Goal: Task Accomplishment & Management: Manage account settings

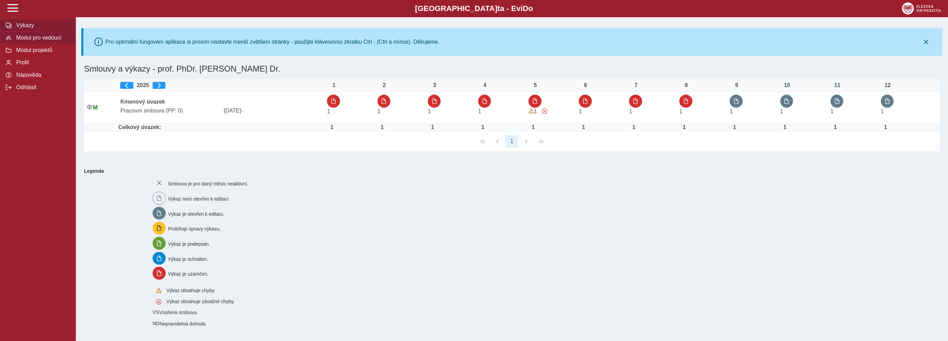
click at [42, 41] on span "Modul pro vedoucí" at bounding box center [42, 38] width 56 height 6
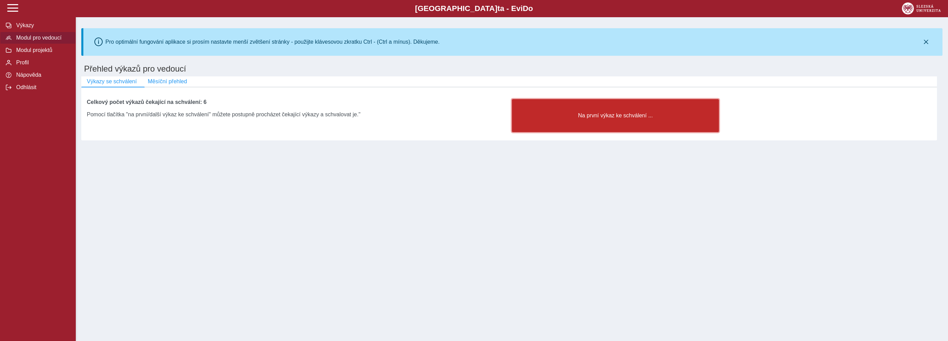
click at [634, 119] on span "Na první výkaz ke schválení ..." at bounding box center [615, 116] width 195 height 6
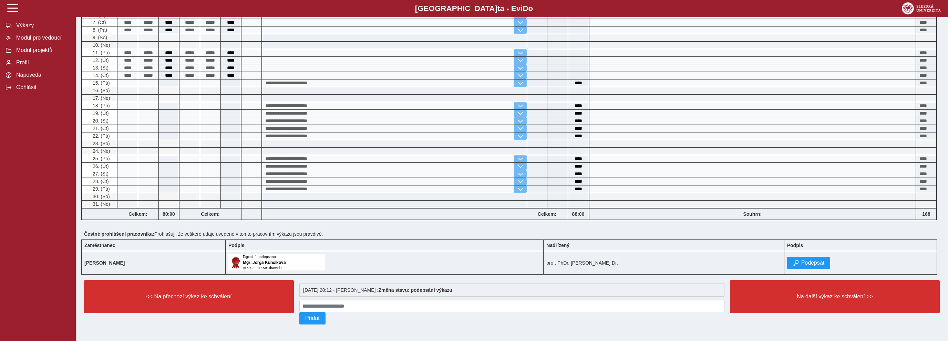
scroll to position [254, 0]
click at [812, 260] on span "Podepsat" at bounding box center [812, 263] width 23 height 6
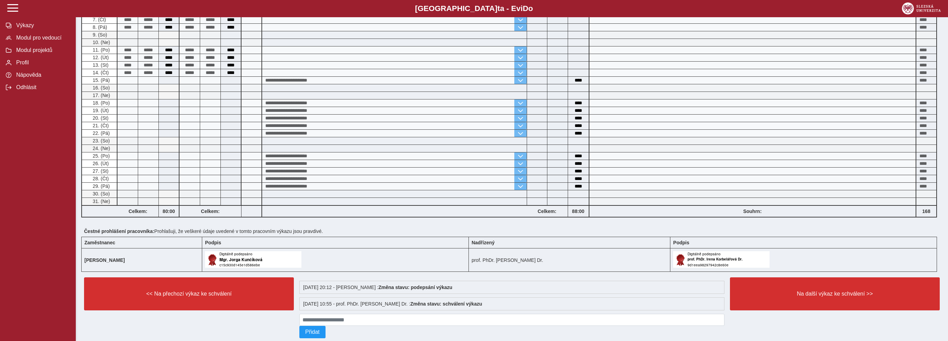
scroll to position [270, 0]
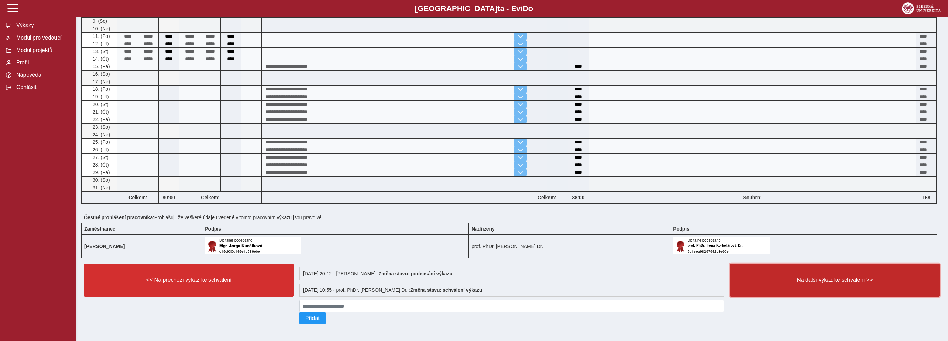
drag, startPoint x: 819, startPoint y: 278, endPoint x: 823, endPoint y: 273, distance: 6.6
click at [822, 277] on span "Na další výkaz ke schválení >>" at bounding box center [835, 280] width 198 height 6
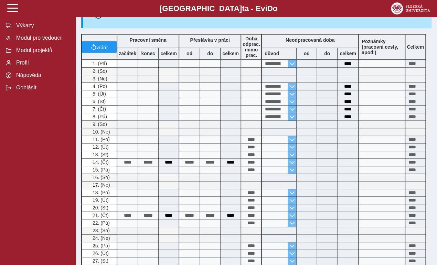
scroll to position [355, 0]
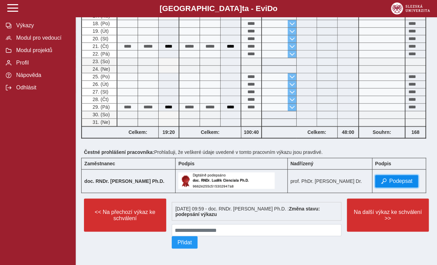
click at [400, 180] on span "Podepsat" at bounding box center [401, 181] width 23 height 6
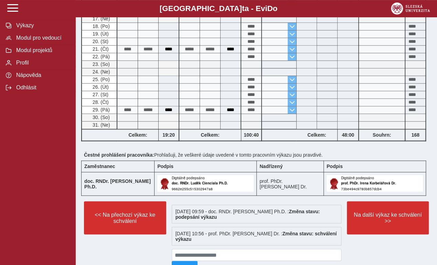
scroll to position [364, 0]
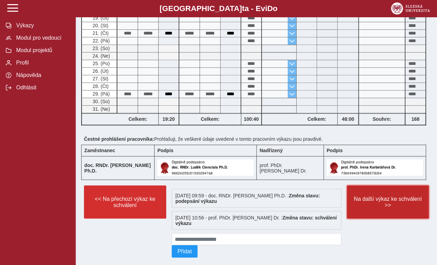
click at [397, 207] on span "Na další výkaz ke schválení >>" at bounding box center [388, 201] width 71 height 12
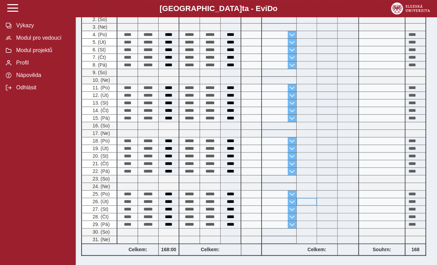
scroll to position [350, 0]
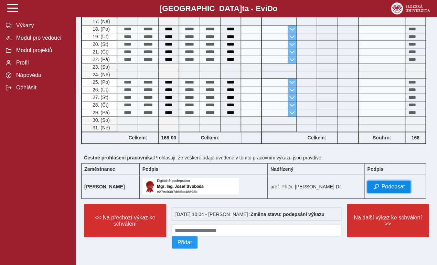
click at [405, 183] on span "Podepsat" at bounding box center [393, 186] width 23 height 6
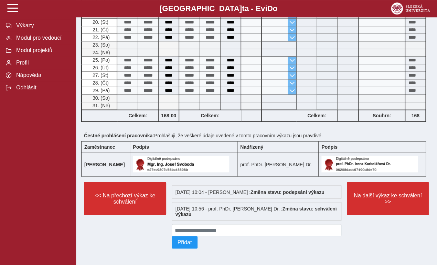
scroll to position [372, 0]
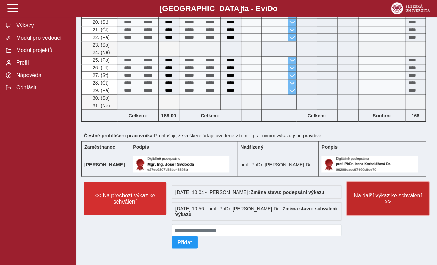
click at [396, 192] on span "Na další výkaz ke schválení >>" at bounding box center [388, 198] width 71 height 12
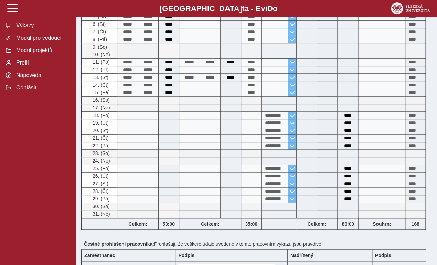
scroll to position [278, 0]
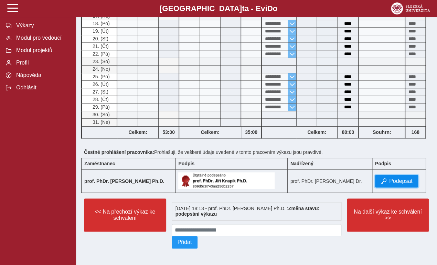
click at [401, 178] on span "Podepsat" at bounding box center [401, 181] width 23 height 6
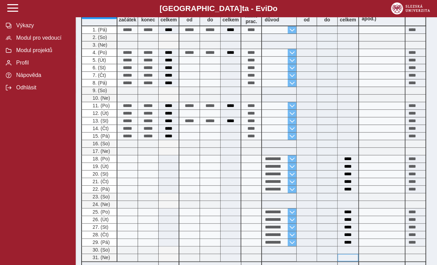
scroll to position [255, 0]
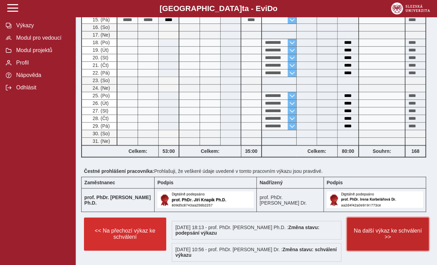
click at [393, 236] on span "Na další výkaz ke schválení >>" at bounding box center [388, 233] width 71 height 12
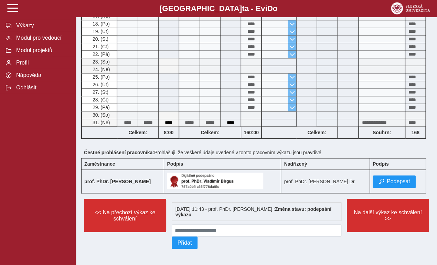
scroll to position [355, 0]
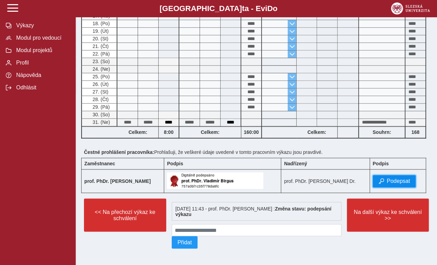
click at [403, 178] on span "Podepsat" at bounding box center [398, 181] width 23 height 6
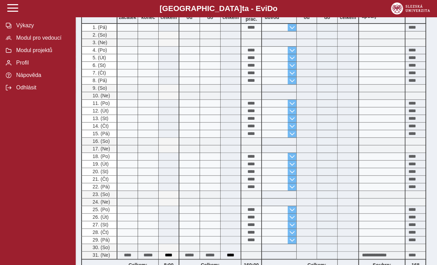
scroll to position [378, 0]
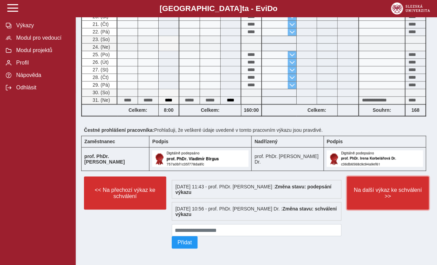
click at [386, 191] on span "Na další výkaz ke schválení >>" at bounding box center [388, 192] width 71 height 12
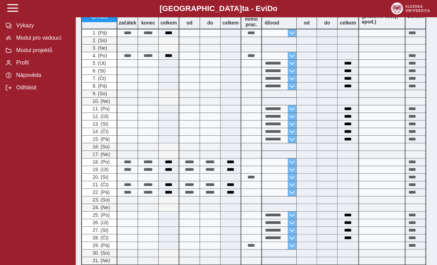
scroll to position [355, 0]
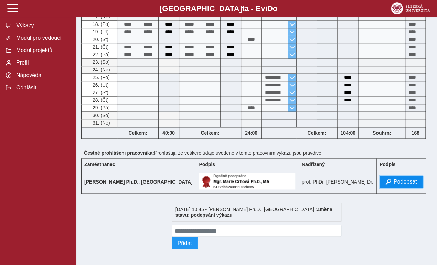
click at [399, 178] on span "Podepsat" at bounding box center [405, 181] width 23 height 6
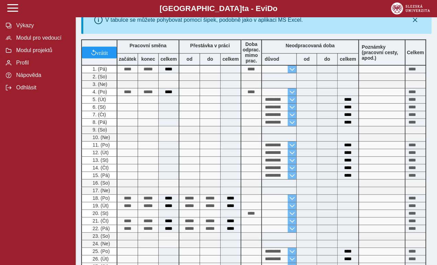
scroll to position [378, 0]
